Goal: Information Seeking & Learning: Learn about a topic

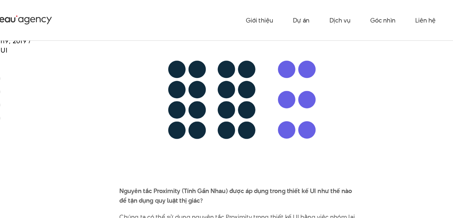
scroll to position [1837, 0]
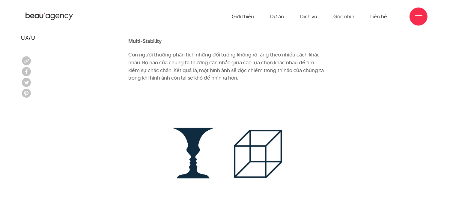
scroll to position [1359, 0]
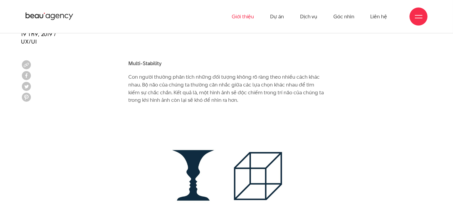
click at [246, 13] on link "Giới thiệu" at bounding box center [243, 16] width 22 height 33
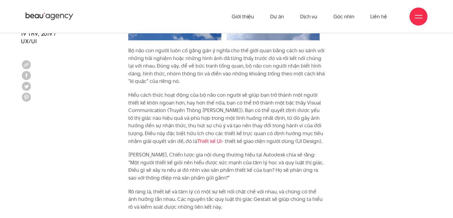
scroll to position [698, 0]
click at [146, 103] on p "Hiểu cách thức hoạt động của bộ não con người sẽ giúp bạn trở thành một người t…" at bounding box center [226, 118] width 197 height 54
click at [251, 22] on link "Giới thiệu" at bounding box center [243, 16] width 22 height 33
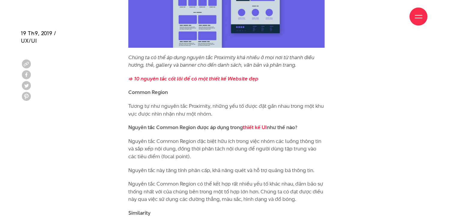
scroll to position [2171, 0]
click at [239, 102] on p "Tương tự như nguyên tắc Proximity, những yếu tố được đặt gần nhau trong một khu…" at bounding box center [226, 109] width 197 height 15
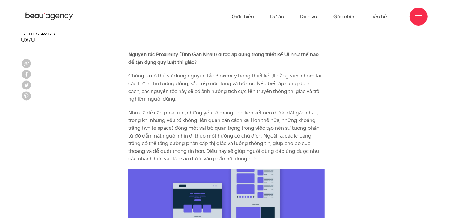
scroll to position [1937, 0]
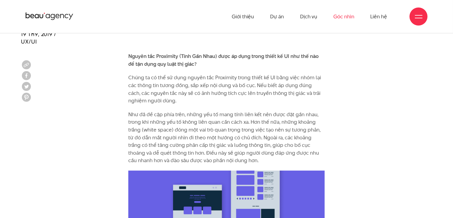
click at [337, 13] on link "Góc nhìn" at bounding box center [343, 16] width 21 height 33
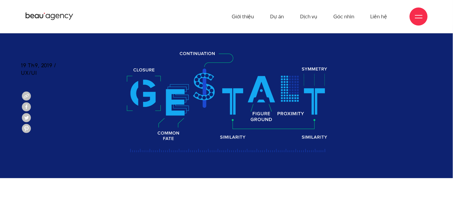
scroll to position [150, 0]
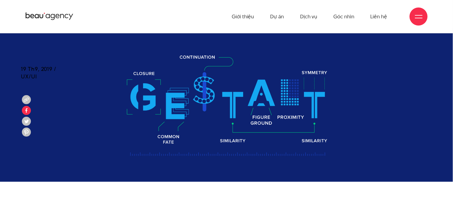
click at [25, 110] on img at bounding box center [26, 110] width 9 height 9
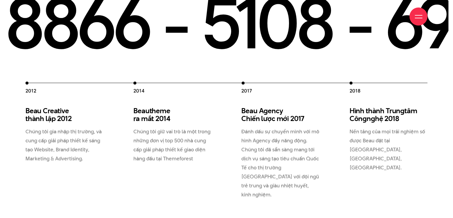
scroll to position [788, 0]
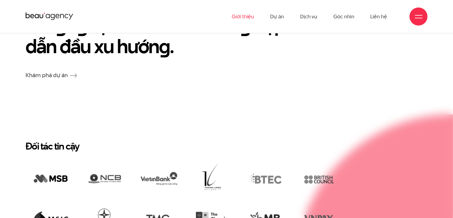
scroll to position [1220, 0]
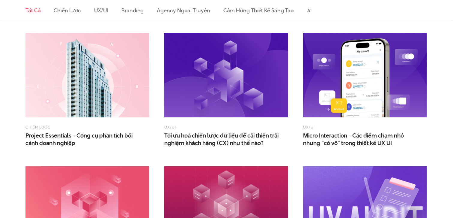
scroll to position [448, 0]
